Goal: Task Accomplishment & Management: Manage account settings

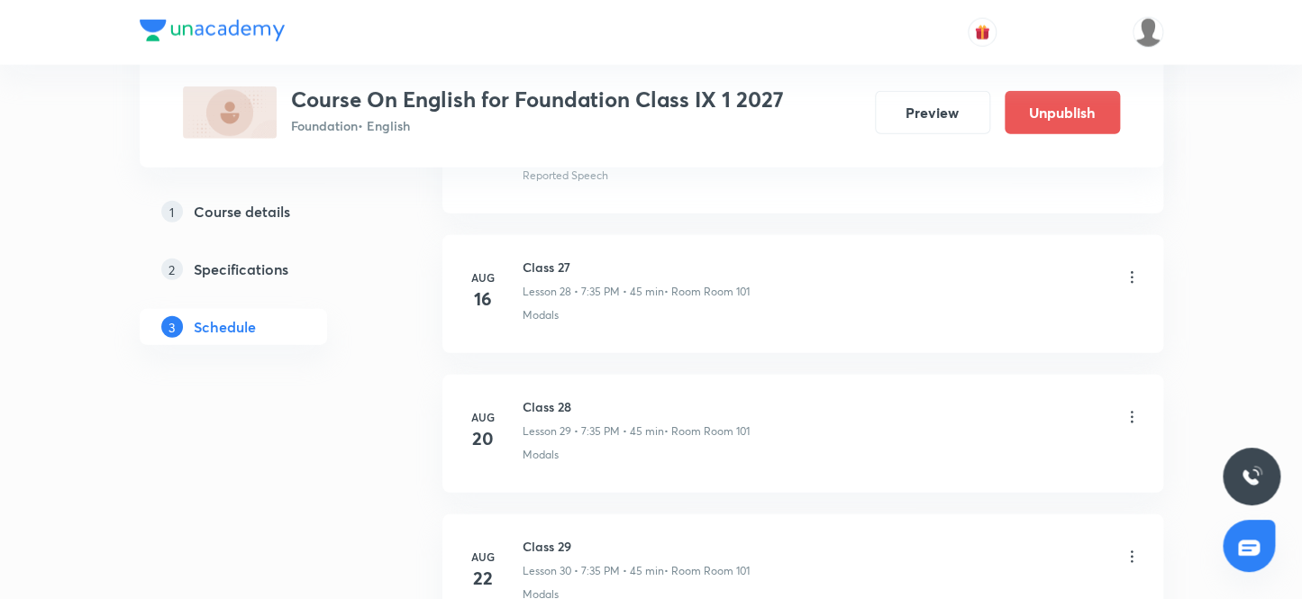
scroll to position [6281, 0]
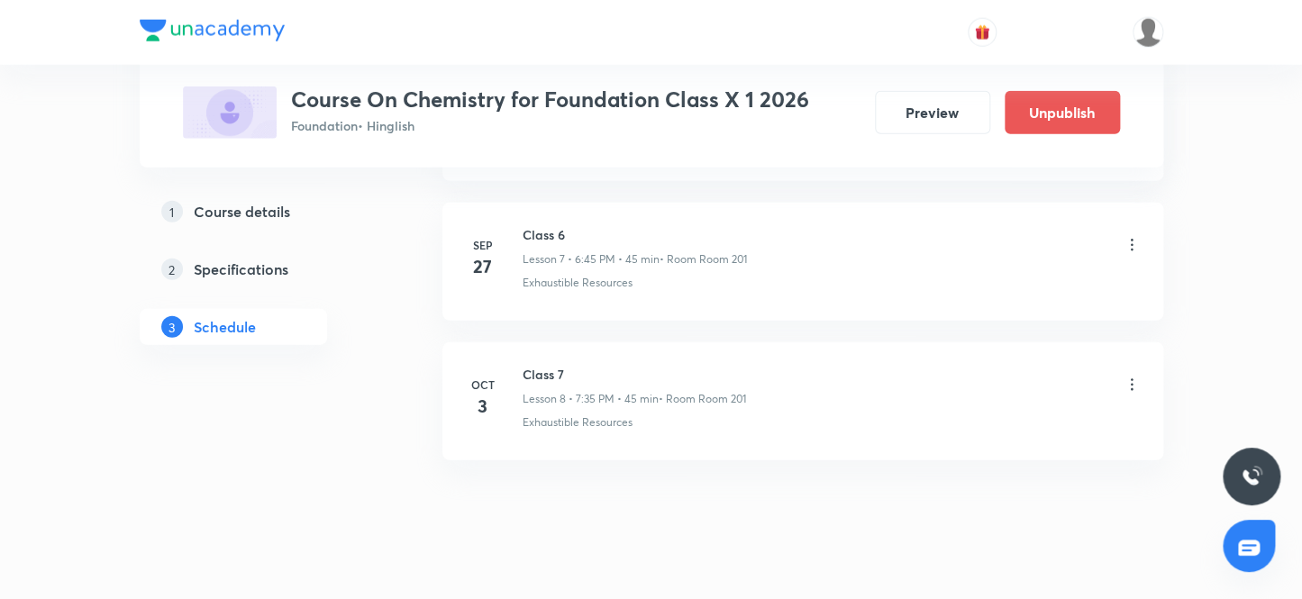
scroll to position [1959, 0]
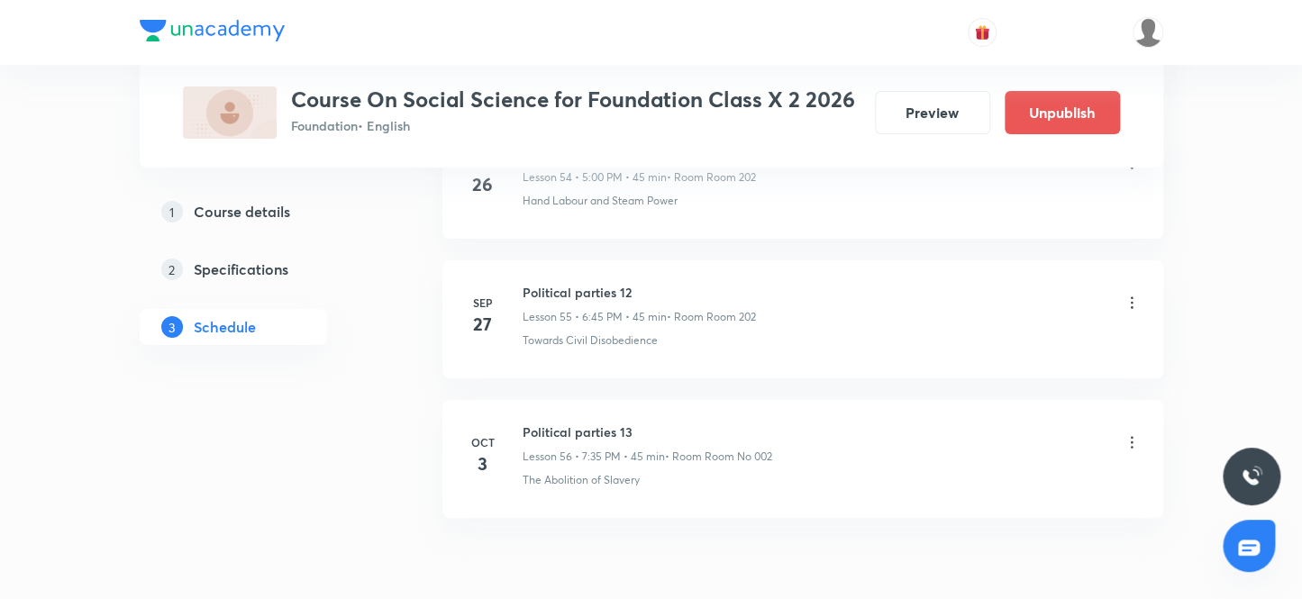
scroll to position [8650, 0]
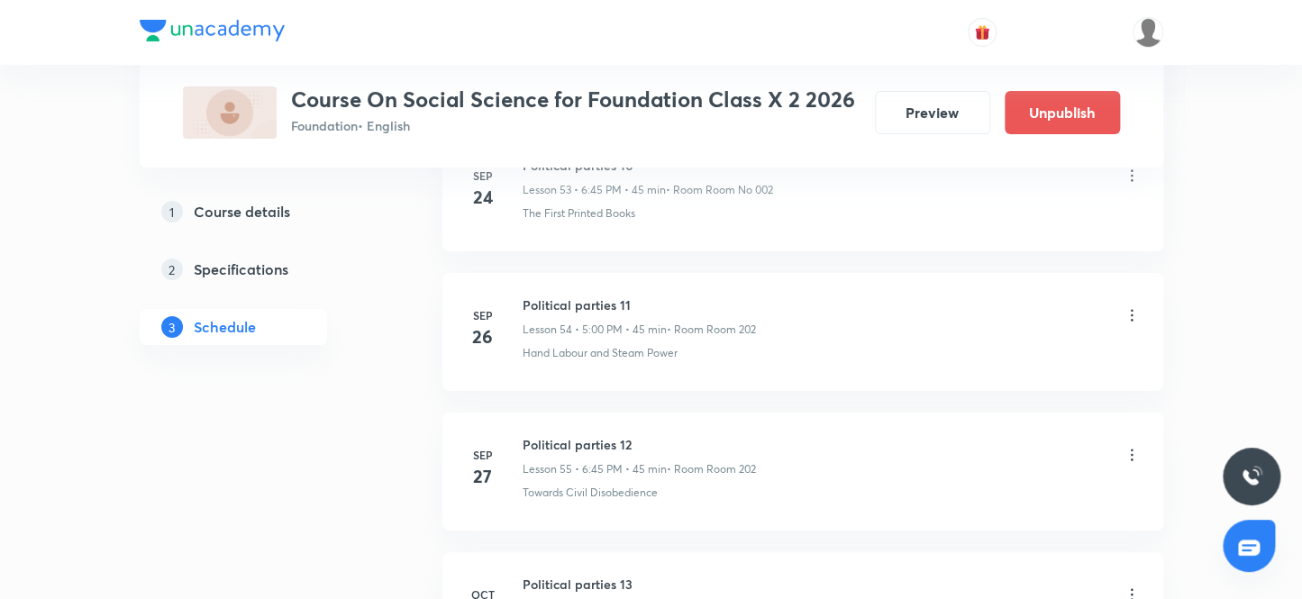
scroll to position [8650, 0]
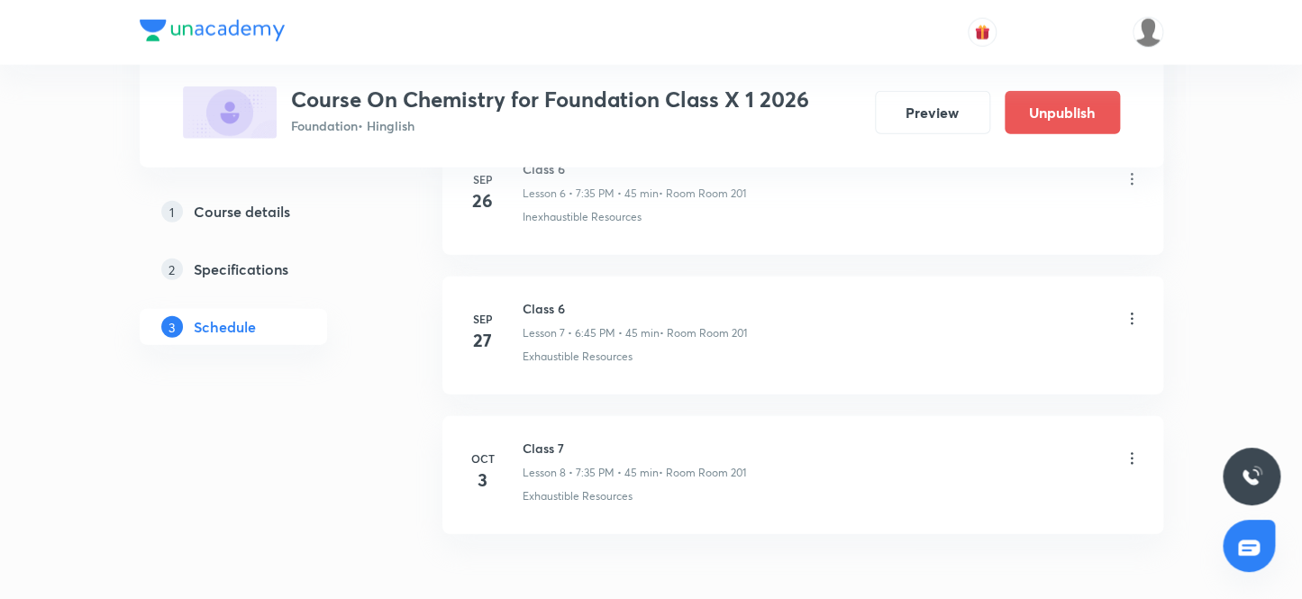
scroll to position [1959, 0]
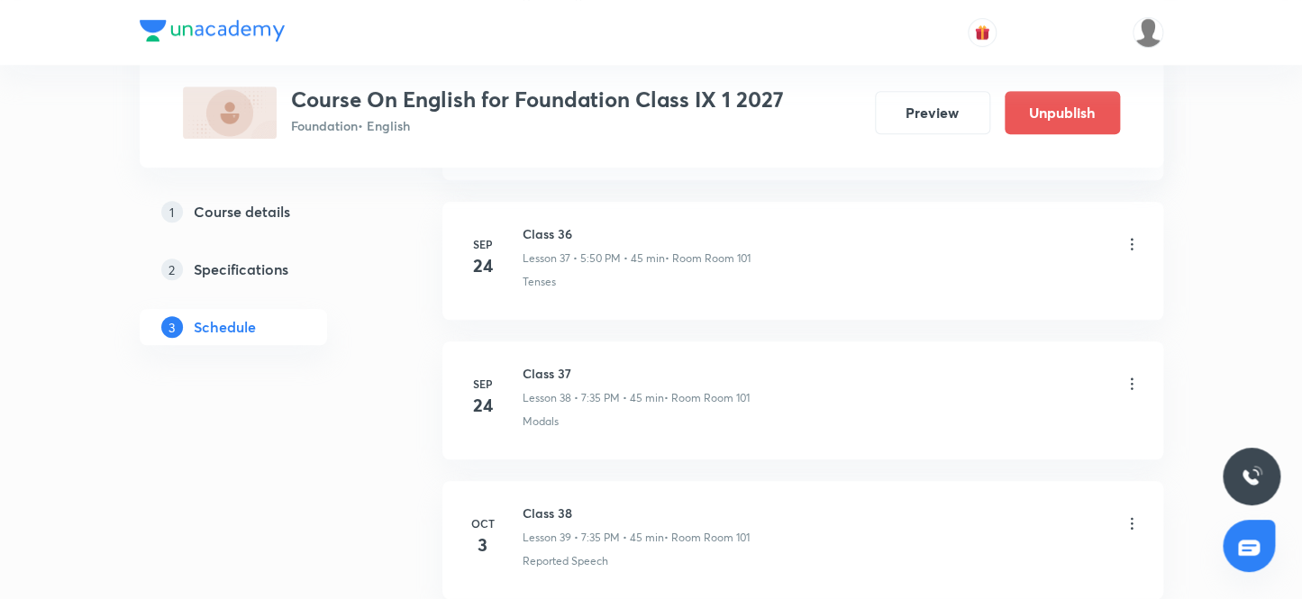
scroll to position [6281, 0]
